Goal: Task Accomplishment & Management: Complete application form

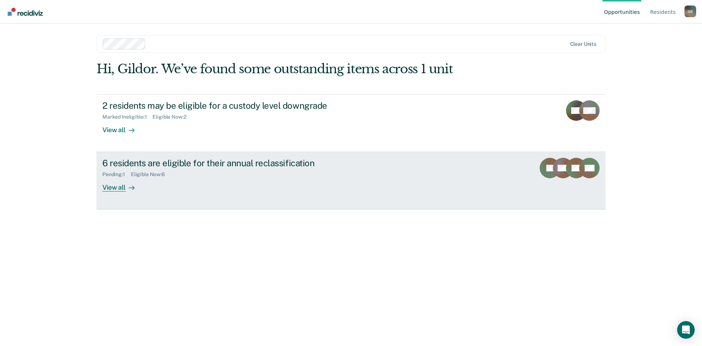
click at [116, 187] on div "View all" at bounding box center [122, 184] width 41 height 14
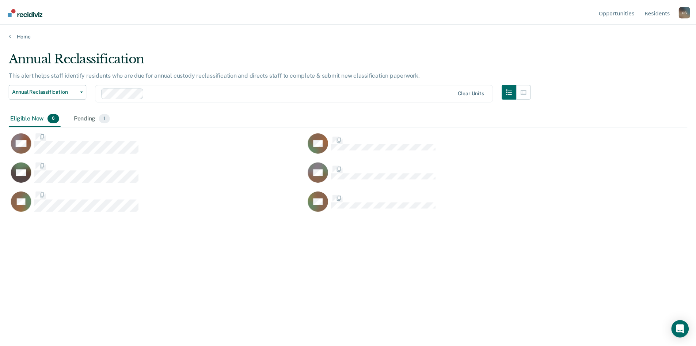
scroll to position [235, 679]
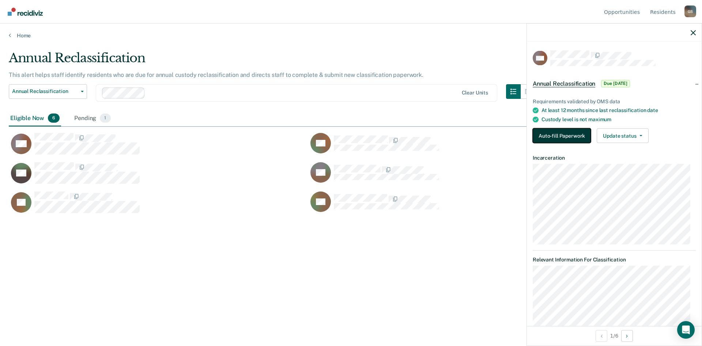
click at [548, 133] on button "Auto-fill Paperwork" at bounding box center [562, 135] width 58 height 15
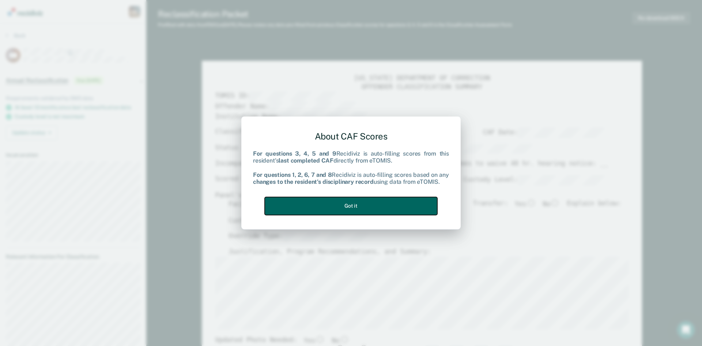
click at [363, 206] on button "Got it" at bounding box center [351, 206] width 173 height 18
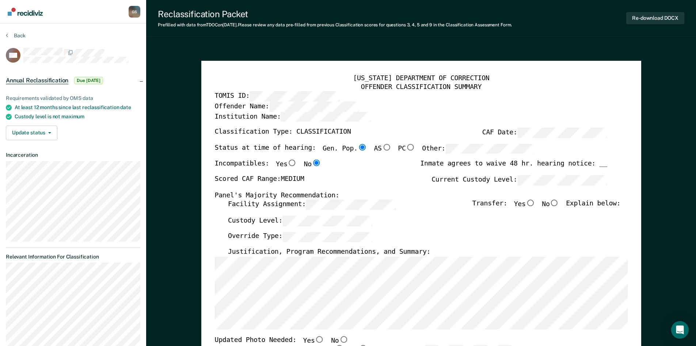
click at [559, 202] on input "No" at bounding box center [555, 203] width 10 height 7
type textarea "x"
radio input "true"
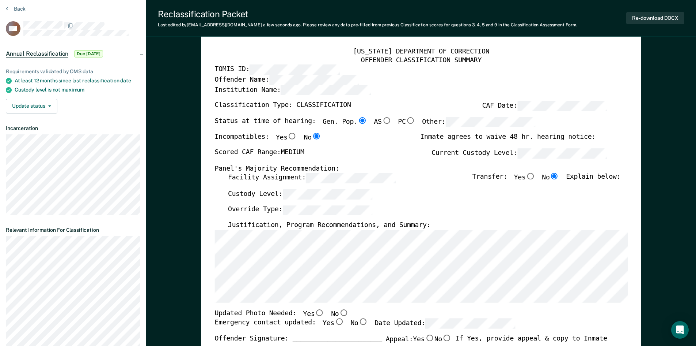
scroll to position [73, 0]
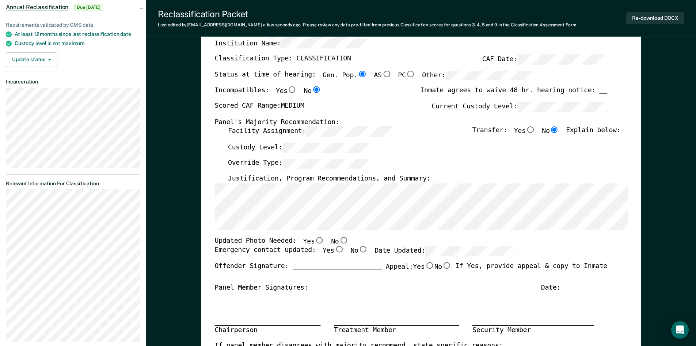
click at [315, 240] on input "Yes" at bounding box center [320, 240] width 10 height 7
type textarea "x"
radio input "true"
click at [334, 250] on input "Yes" at bounding box center [339, 249] width 10 height 7
type textarea "x"
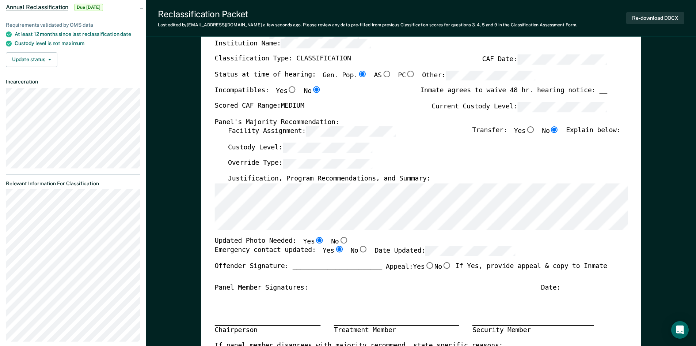
radio input "true"
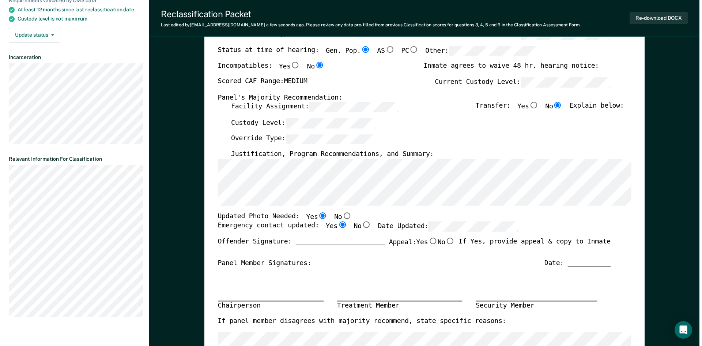
scroll to position [0, 0]
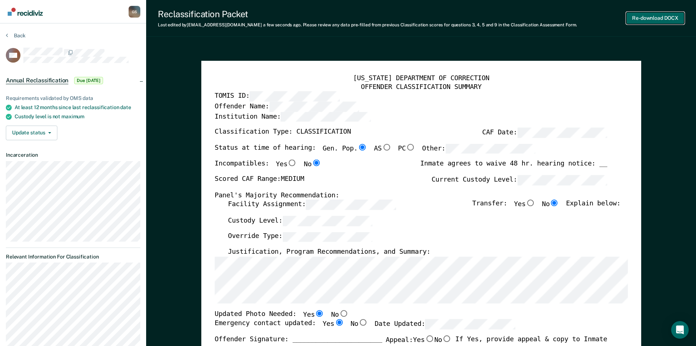
click at [654, 16] on button "Re-download DOCX" at bounding box center [656, 18] width 58 height 12
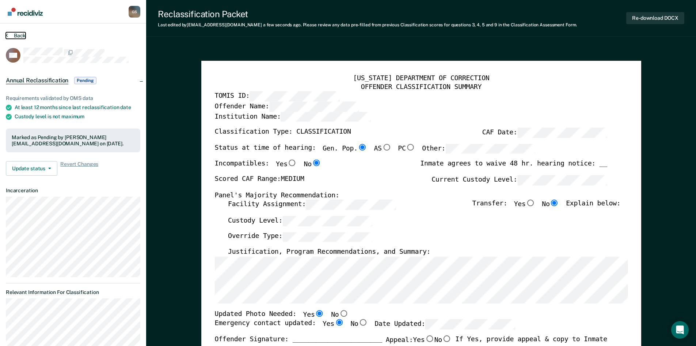
click at [8, 36] on icon at bounding box center [7, 35] width 2 height 6
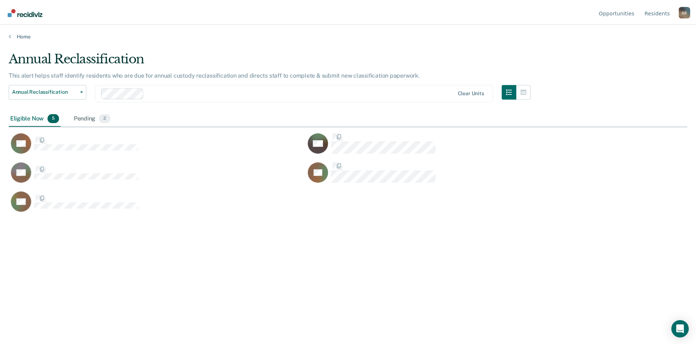
scroll to position [235, 679]
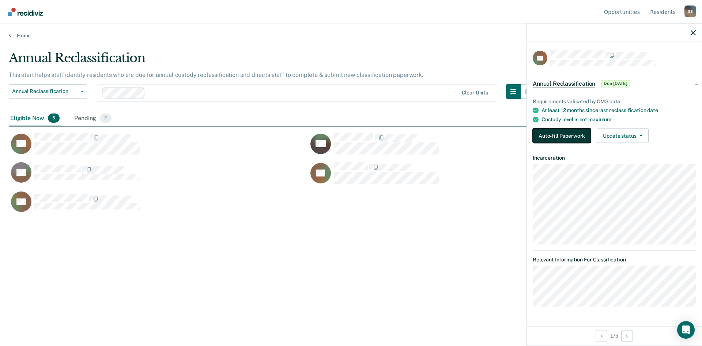
click at [561, 136] on button "Auto-fill Paperwork" at bounding box center [562, 135] width 58 height 15
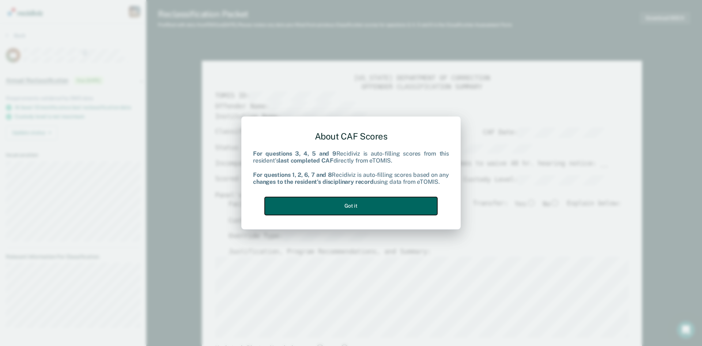
click at [356, 202] on button "Got it" at bounding box center [351, 206] width 173 height 18
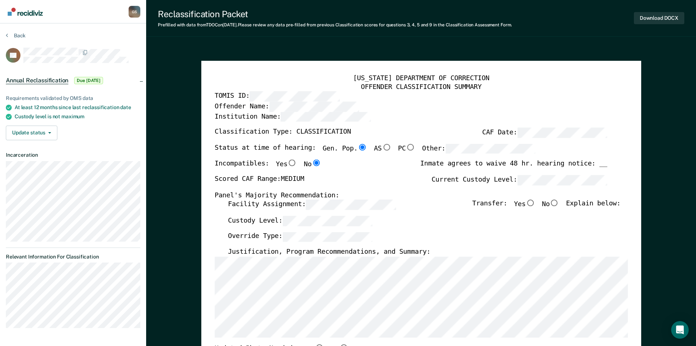
click at [559, 203] on input "No" at bounding box center [555, 203] width 10 height 7
type textarea "x"
radio input "true"
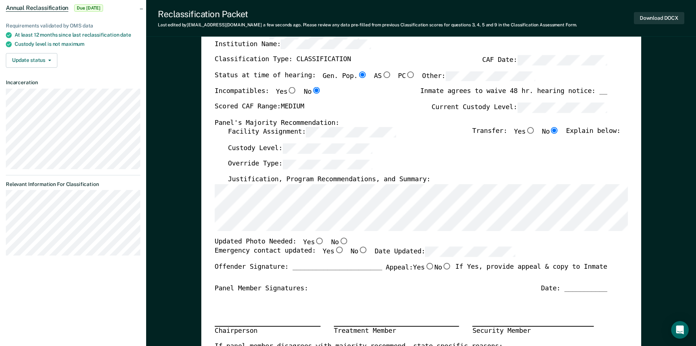
scroll to position [73, 0]
click at [339, 241] on input "No" at bounding box center [344, 240] width 10 height 7
type textarea "x"
radio input "true"
click at [334, 251] on input "Yes" at bounding box center [339, 249] width 10 height 7
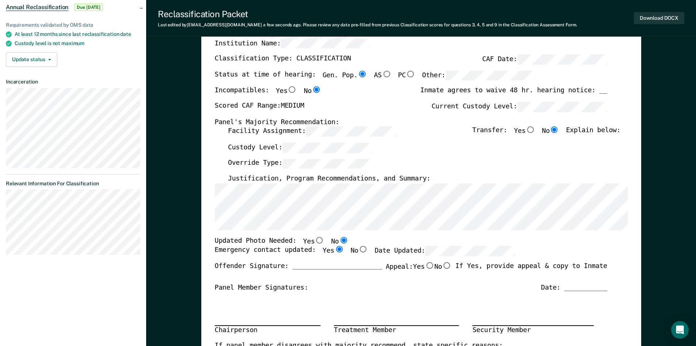
type textarea "x"
radio input "true"
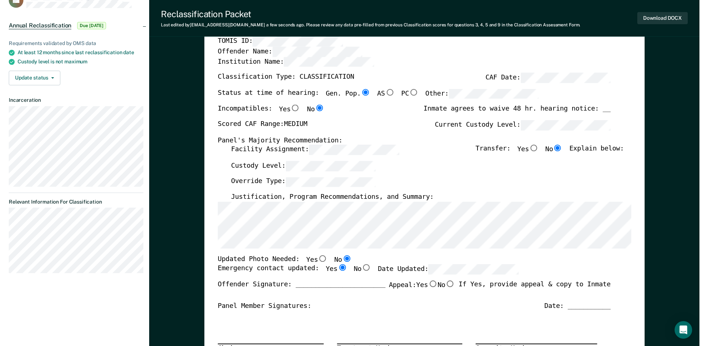
scroll to position [0, 0]
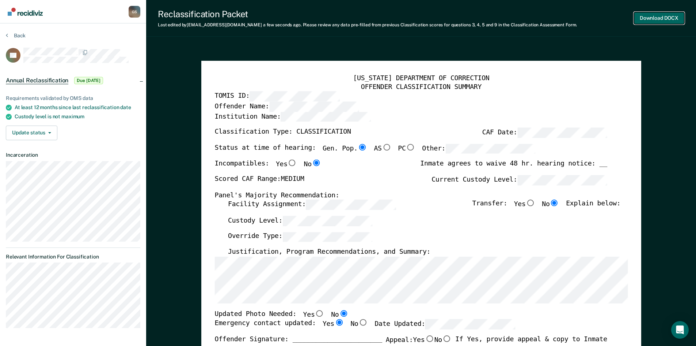
drag, startPoint x: 654, startPoint y: 19, endPoint x: 405, endPoint y: 12, distance: 249.1
click at [654, 20] on button "Download DOCX" at bounding box center [659, 18] width 50 height 12
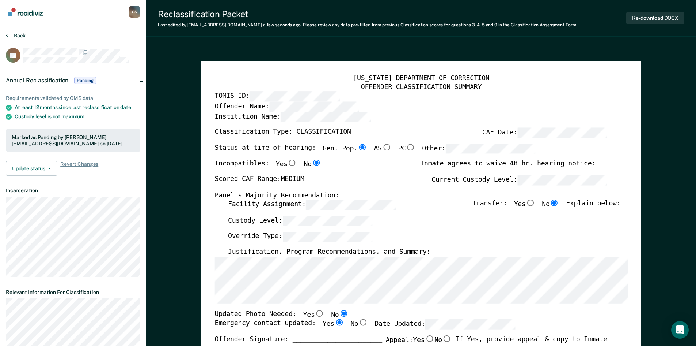
click at [20, 35] on button "Back" at bounding box center [16, 35] width 20 height 7
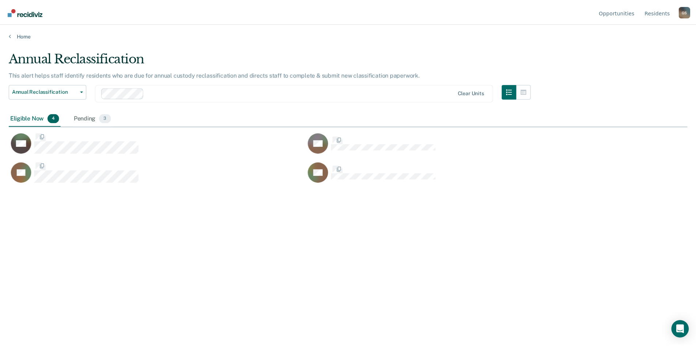
scroll to position [235, 679]
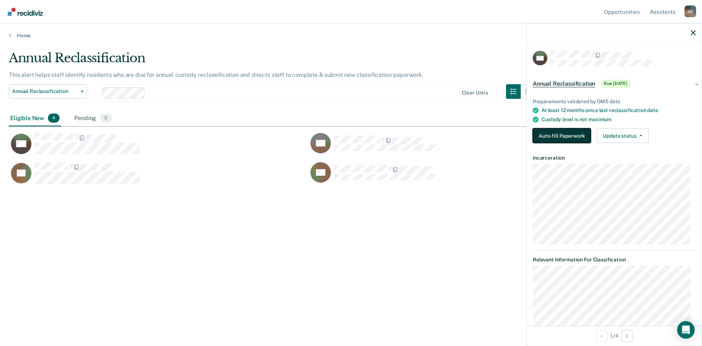
click at [568, 133] on button "Auto-fill Paperwork" at bounding box center [562, 135] width 58 height 15
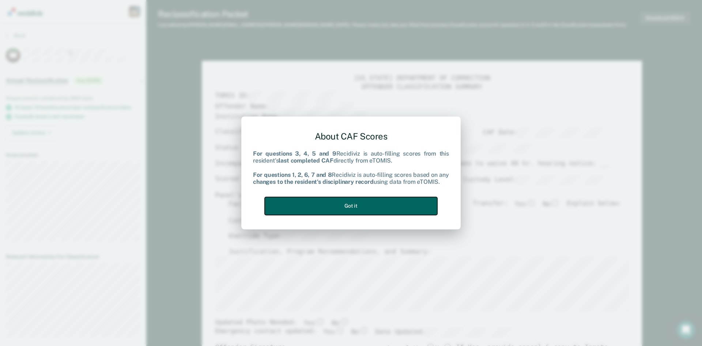
click at [360, 202] on button "Got it" at bounding box center [351, 206] width 173 height 18
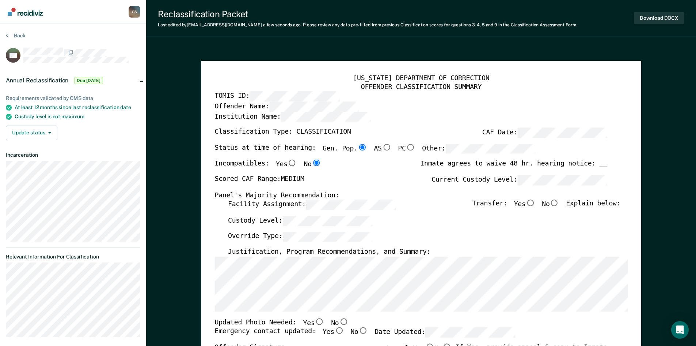
click at [559, 202] on input "No" at bounding box center [555, 203] width 10 height 7
type textarea "x"
radio input "true"
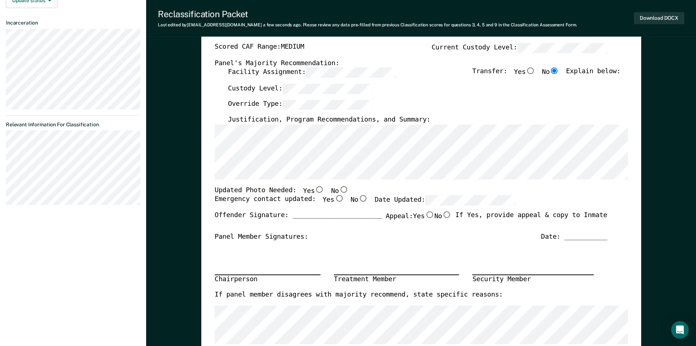
scroll to position [146, 0]
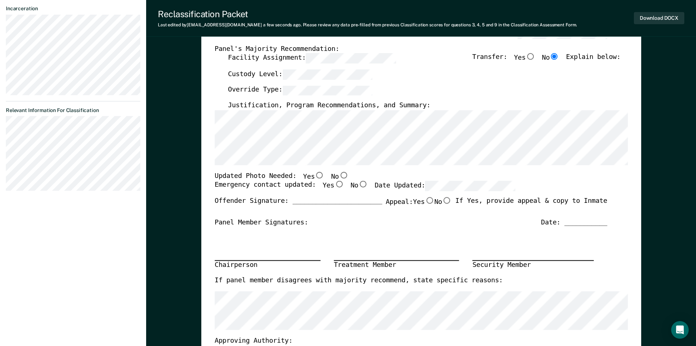
click at [339, 176] on input "No" at bounding box center [344, 174] width 10 height 7
type textarea "x"
radio input "true"
click at [334, 185] on input "Yes" at bounding box center [339, 184] width 10 height 7
type textarea "x"
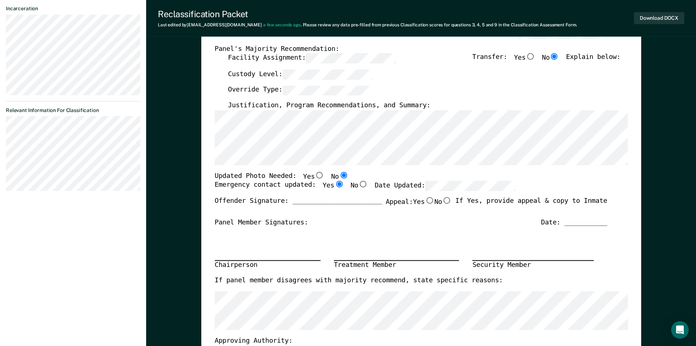
radio input "true"
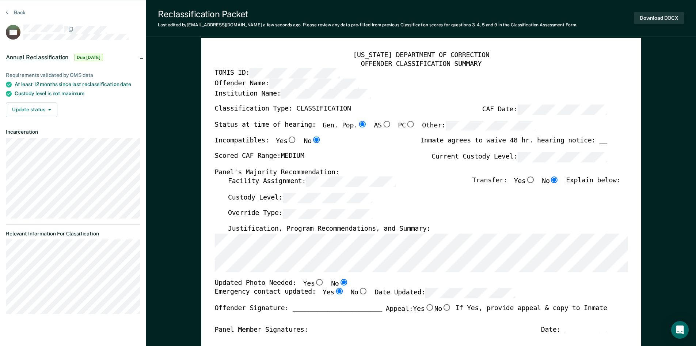
scroll to position [0, 0]
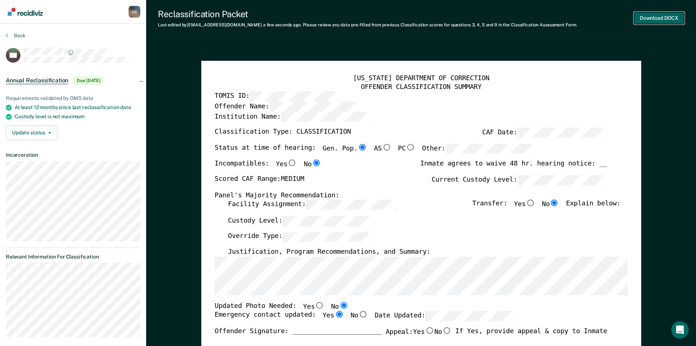
click at [658, 20] on button "Download DOCX" at bounding box center [659, 18] width 50 height 12
type textarea "x"
